Goal: Task Accomplishment & Management: Complete application form

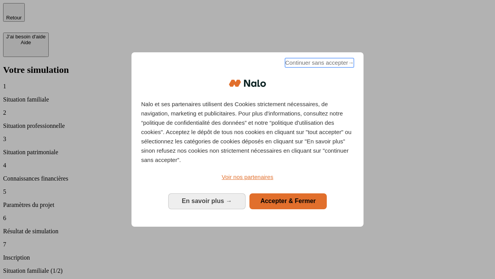
click at [319, 64] on span "Continuer sans accepter →" at bounding box center [319, 62] width 69 height 9
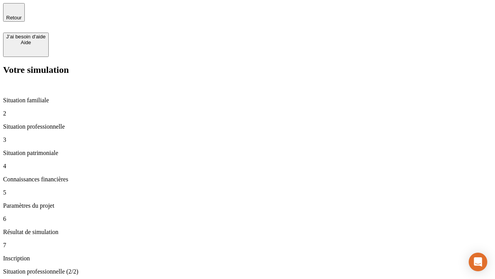
type input "30 000"
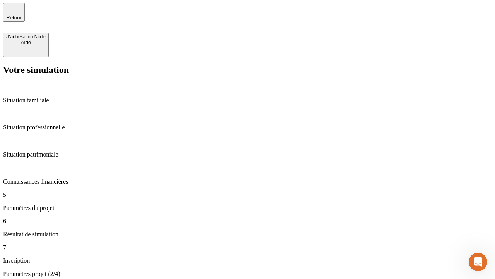
type input "25"
type input "64"
type input "1 000"
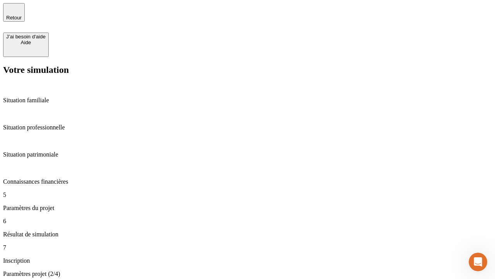
type input "640"
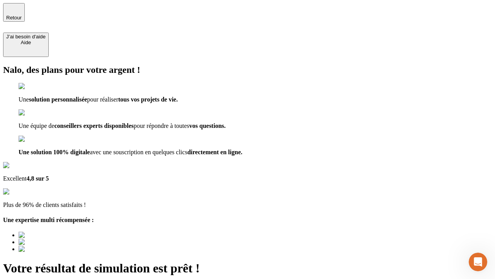
type input "[EMAIL_ADDRESS][PERSON_NAME][DOMAIN_NAME]"
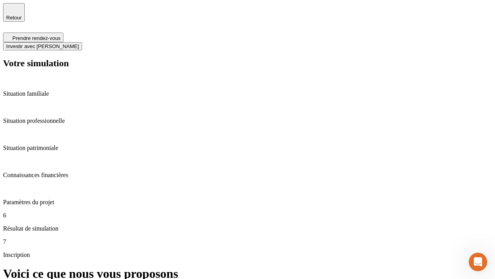
click at [79, 43] on span "Investir avec [PERSON_NAME]" at bounding box center [42, 46] width 73 height 6
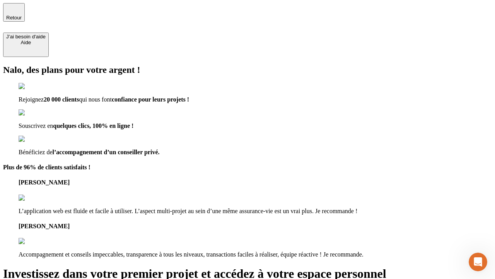
type input "[EMAIL_ADDRESS][PERSON_NAME][DOMAIN_NAME]"
